Goal: Information Seeking & Learning: Learn about a topic

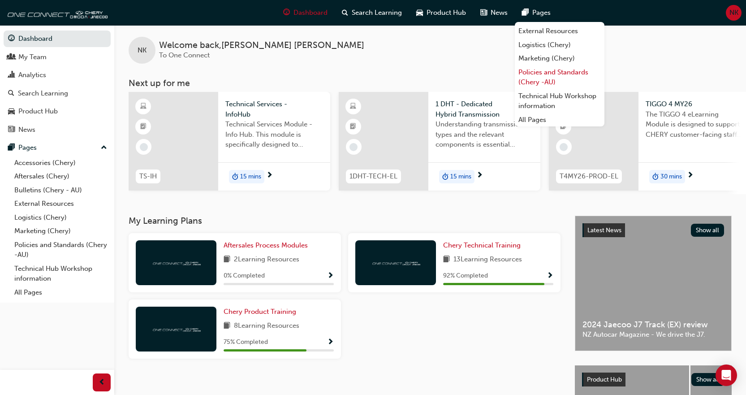
scroll to position [45, 0]
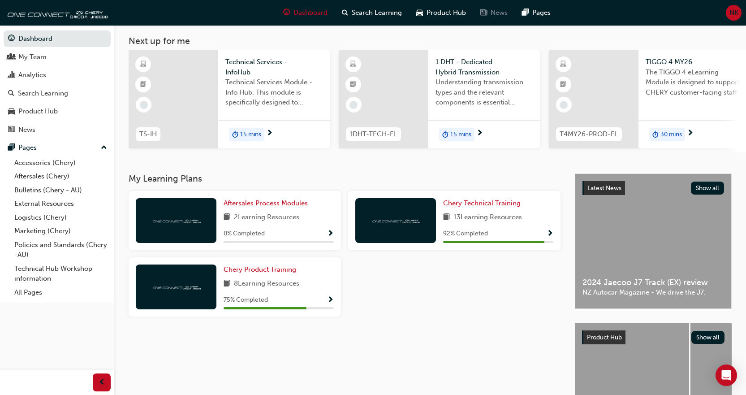
click at [486, 13] on span "news-icon" at bounding box center [484, 12] width 7 height 11
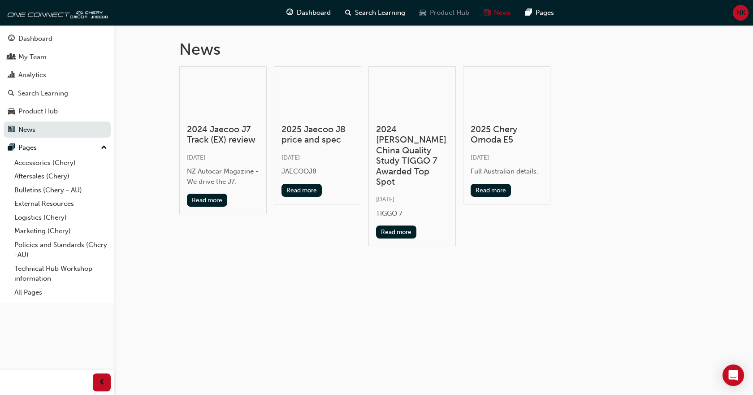
click at [463, 19] on div "Product Hub" at bounding box center [444, 13] width 64 height 18
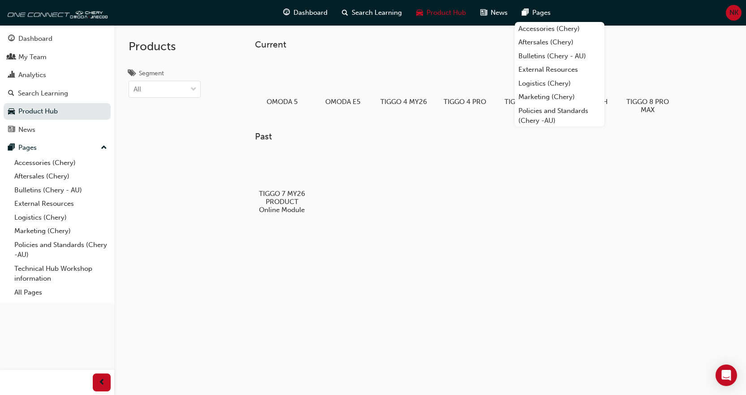
click at [535, 11] on span "Pages" at bounding box center [541, 13] width 18 height 10
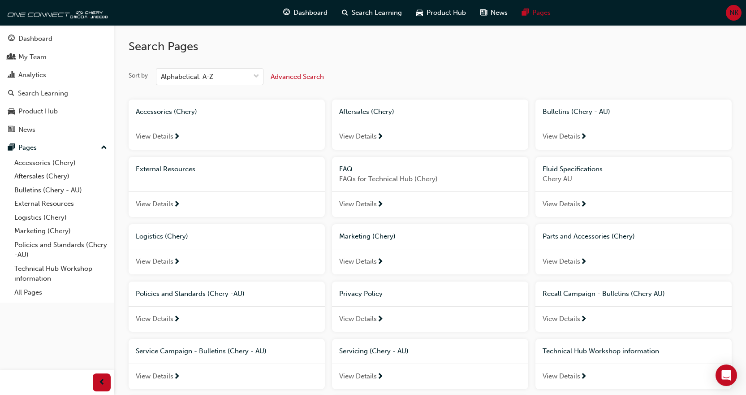
click at [350, 206] on span "View Details" at bounding box center [358, 204] width 38 height 10
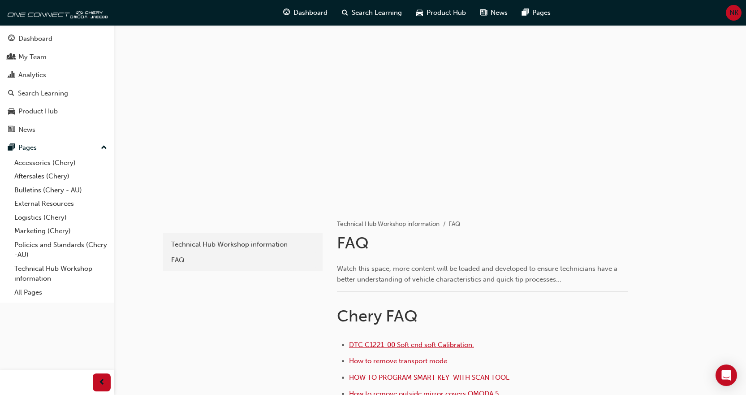
click at [416, 346] on span "DTC C1221-00 Soft end soft Calibration." at bounding box center [411, 345] width 125 height 8
